Goal: Information Seeking & Learning: Learn about a topic

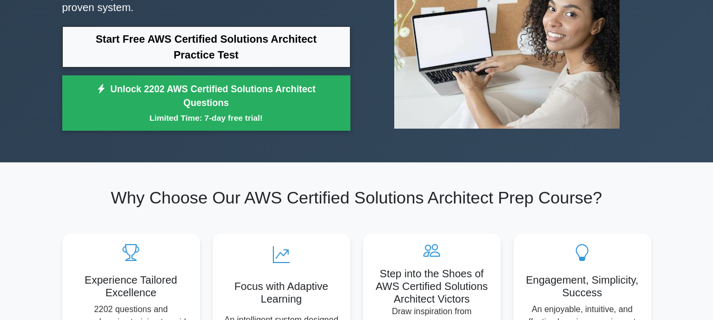
scroll to position [106, 0]
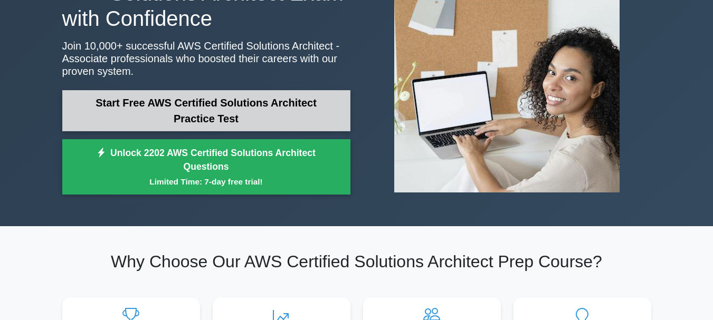
click at [147, 121] on link "Start Free AWS Certified Solutions Architect Practice Test" at bounding box center [206, 110] width 288 height 41
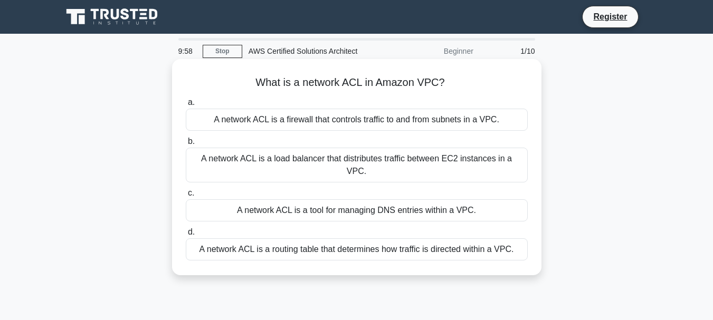
click at [317, 87] on h5 "What is a network ACL in Amazon VPC? .spinner_0XTQ{transform-origin:center;anim…" at bounding box center [357, 83] width 344 height 14
click at [351, 81] on h5 "What is a network ACL in Amazon VPC? .spinner_0XTQ{transform-origin:center;anim…" at bounding box center [357, 83] width 344 height 14
click at [354, 200] on div "A network ACL is a tool for managing DNS entries within a VPC." at bounding box center [357, 211] width 342 height 22
click at [186, 197] on input "c. A network ACL is a tool for managing DNS entries within a VPC." at bounding box center [186, 193] width 0 height 7
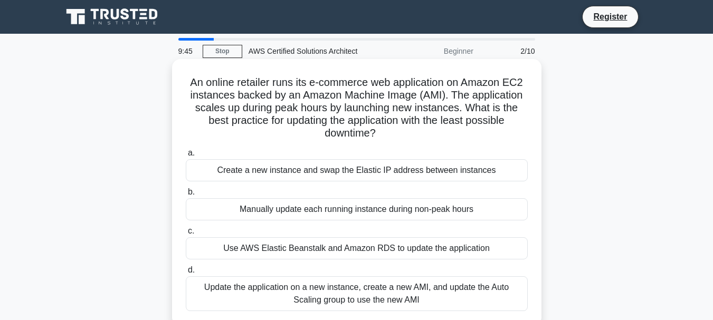
drag, startPoint x: 191, startPoint y: 88, endPoint x: 456, endPoint y: 139, distance: 269.3
click at [456, 139] on h5 "An online retailer runs its e-commerce web application on Amazon EC2 instances …" at bounding box center [357, 108] width 344 height 64
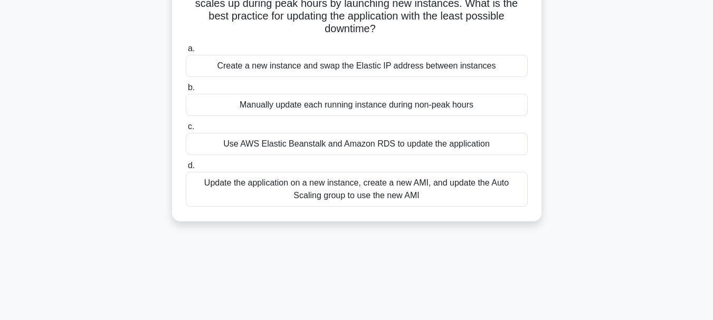
scroll to position [106, 0]
click at [437, 48] on label "a. Create a new instance and swap the Elastic IP address between instances" at bounding box center [357, 58] width 342 height 35
click at [186, 48] on input "a. Create a new instance and swap the Elastic IP address between instances" at bounding box center [186, 47] width 0 height 7
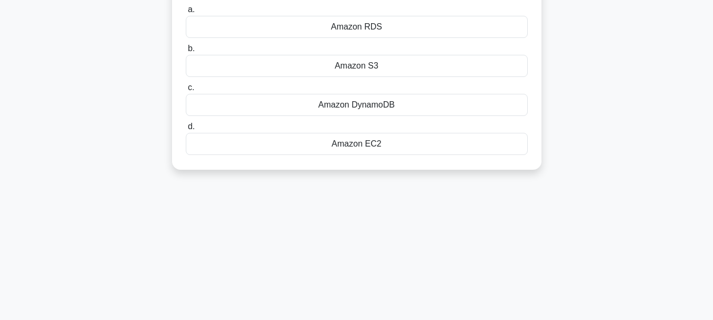
scroll to position [0, 0]
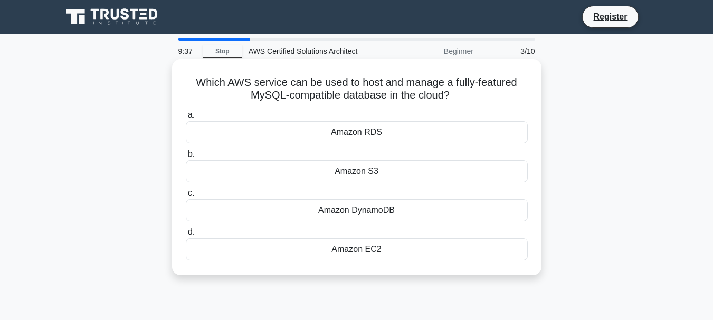
click at [424, 207] on div "Amazon DynamoDB" at bounding box center [357, 211] width 342 height 22
click at [186, 197] on input "c. Amazon DynamoDB" at bounding box center [186, 193] width 0 height 7
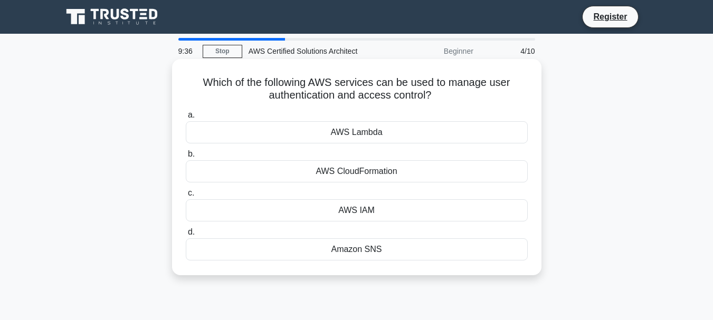
click at [426, 130] on div "AWS Lambda" at bounding box center [357, 132] width 342 height 22
click at [186, 119] on input "a. AWS Lambda" at bounding box center [186, 115] width 0 height 7
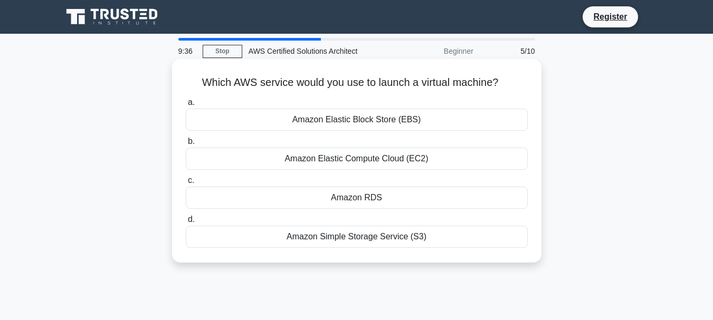
click at [413, 229] on div "Amazon Simple Storage Service (S3)" at bounding box center [357, 237] width 342 height 22
click at [186, 223] on input "d. Amazon Simple Storage Service (S3)" at bounding box center [186, 219] width 0 height 7
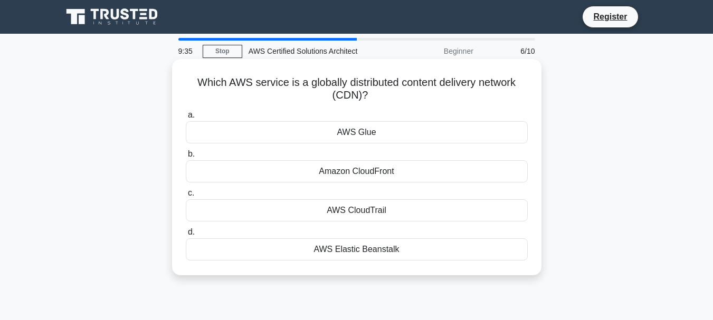
click at [423, 171] on div "Amazon CloudFront" at bounding box center [357, 171] width 342 height 22
click at [186, 158] on input "b. Amazon CloudFront" at bounding box center [186, 154] width 0 height 7
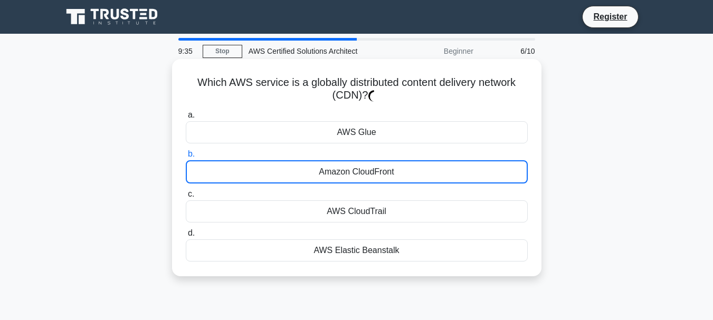
click at [423, 134] on div "AWS Glue" at bounding box center [357, 132] width 342 height 22
click at [186, 119] on input "a. AWS Glue" at bounding box center [186, 115] width 0 height 7
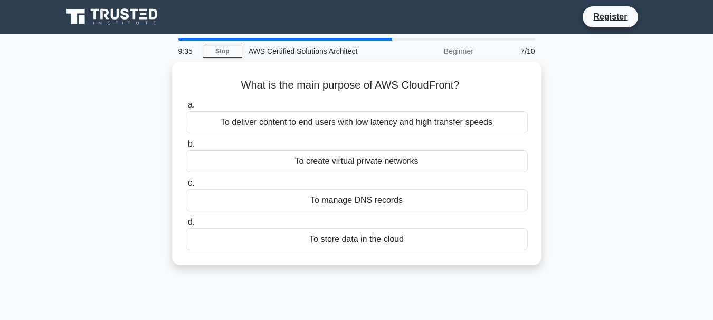
click at [421, 122] on div "To deliver content to end users with low latency and high transfer speeds" at bounding box center [357, 122] width 342 height 22
click at [186, 109] on input "a. To deliver content to end users with low latency and high transfer speeds" at bounding box center [186, 105] width 0 height 7
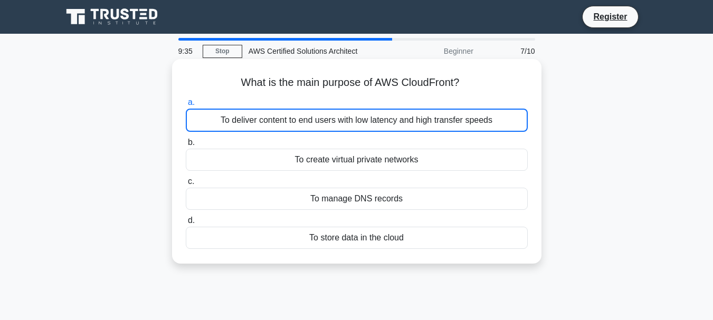
click at [421, 134] on div "a. To deliver content to end users with low latency and high transfer speeds b.…" at bounding box center [356, 172] width 355 height 157
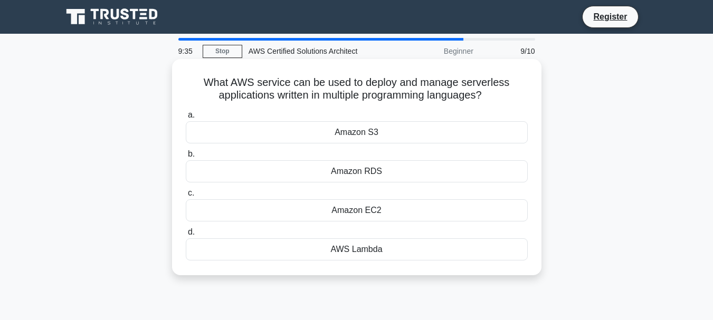
click at [418, 169] on div "Amazon RDS" at bounding box center [357, 171] width 342 height 22
click at [186, 158] on input "b. Amazon RDS" at bounding box center [186, 154] width 0 height 7
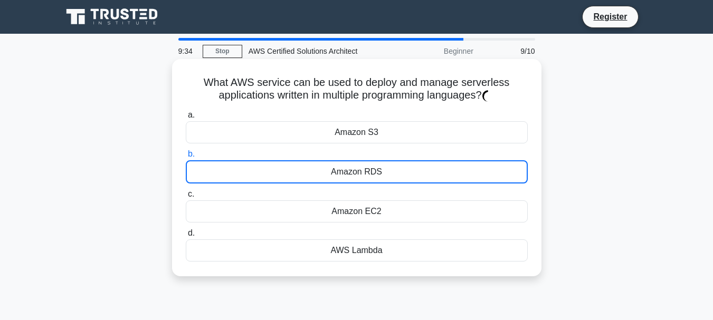
click at [413, 208] on div "Amazon EC2" at bounding box center [357, 212] width 342 height 22
click at [186, 198] on input "c. Amazon EC2" at bounding box center [186, 194] width 0 height 7
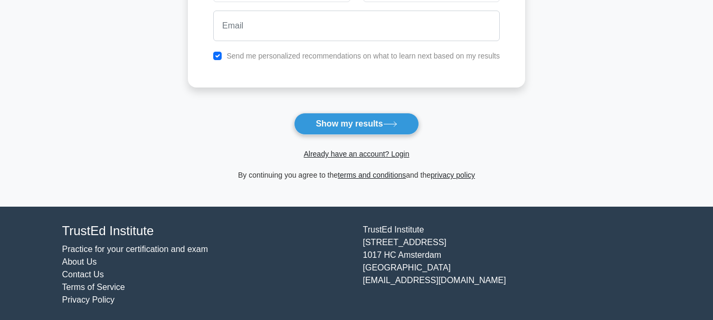
scroll to position [211, 0]
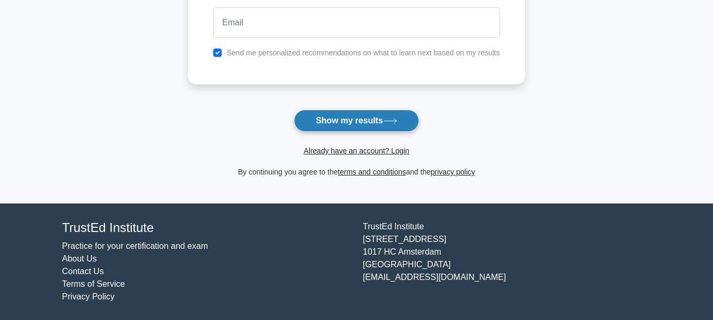
click at [392, 123] on icon at bounding box center [390, 121] width 14 height 6
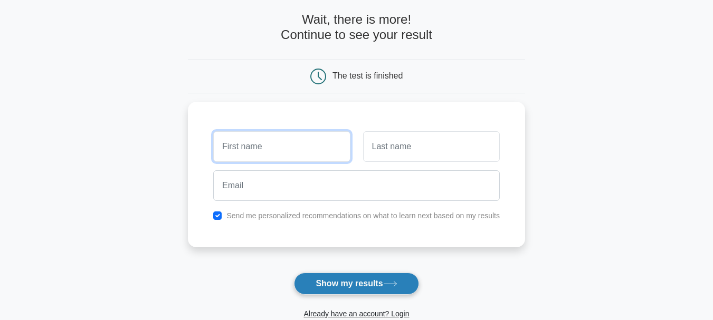
scroll to position [34, 0]
